Goal: Task Accomplishment & Management: Complete application form

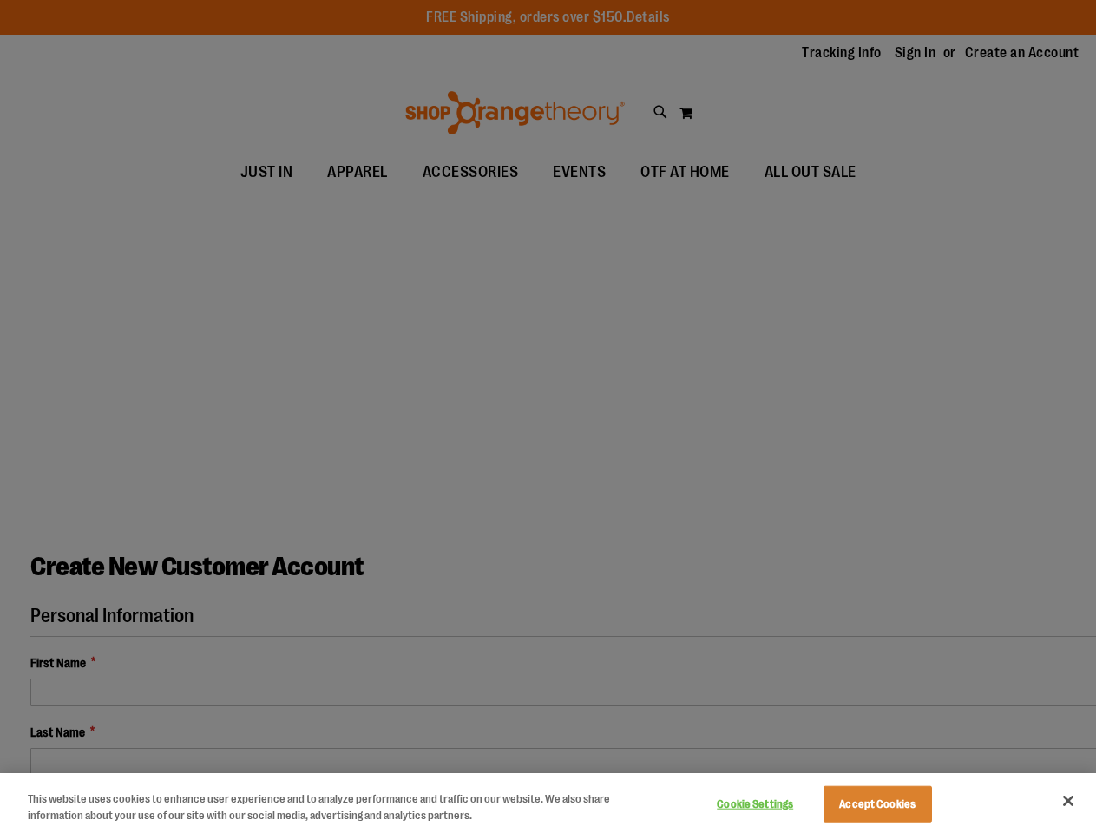
click at [548, 417] on div at bounding box center [548, 416] width 1096 height 833
click at [777, 804] on button "Cookie Settings" at bounding box center [755, 804] width 108 height 35
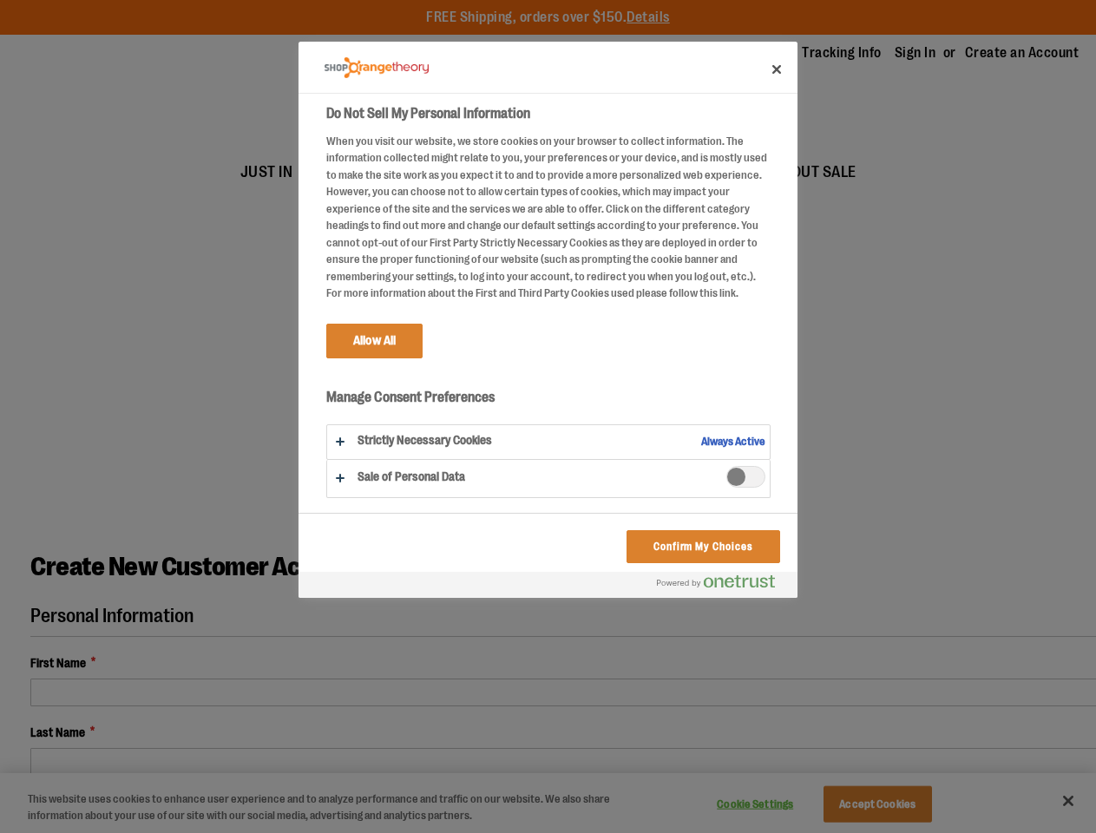
click at [899, 804] on div at bounding box center [548, 416] width 1096 height 833
click at [1068, 801] on div at bounding box center [548, 416] width 1096 height 833
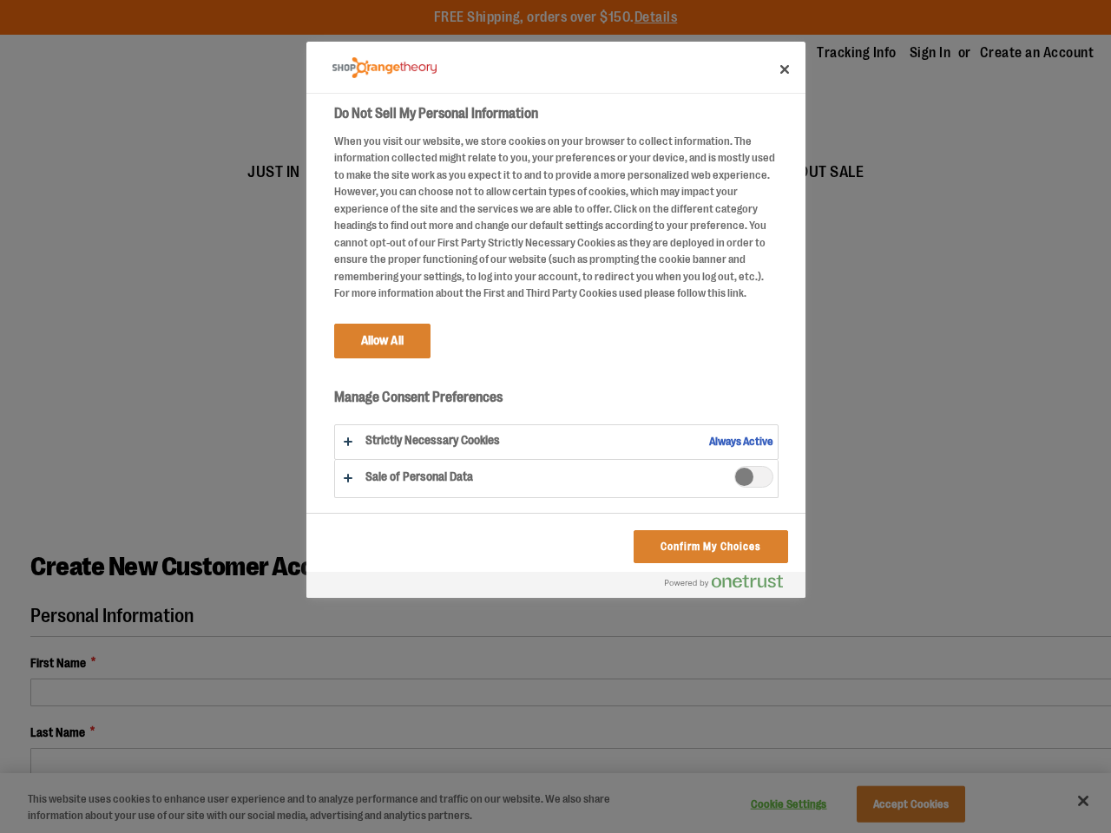
click at [555, 832] on html "Skip to Content The store will not work correctly when cookies are disabled. FR…" at bounding box center [555, 416] width 1111 height 833
